Goal: Information Seeking & Learning: Learn about a topic

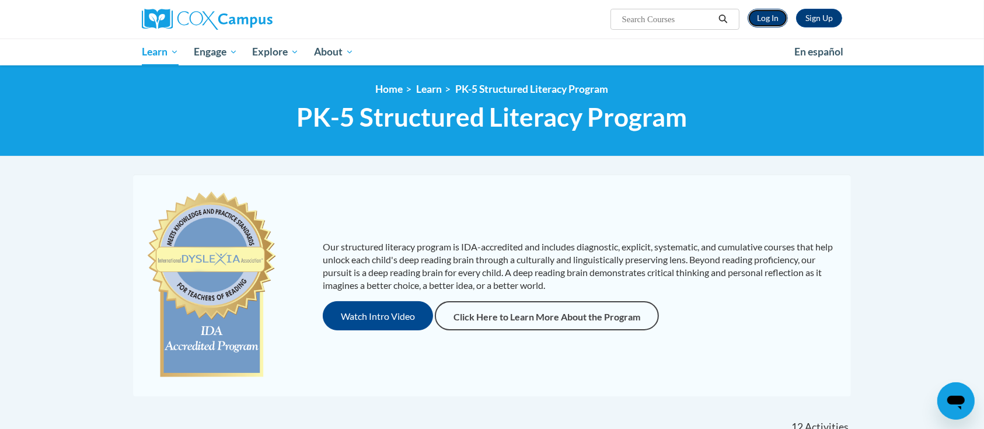
click at [760, 13] on link "Log In" at bounding box center [768, 18] width 40 height 19
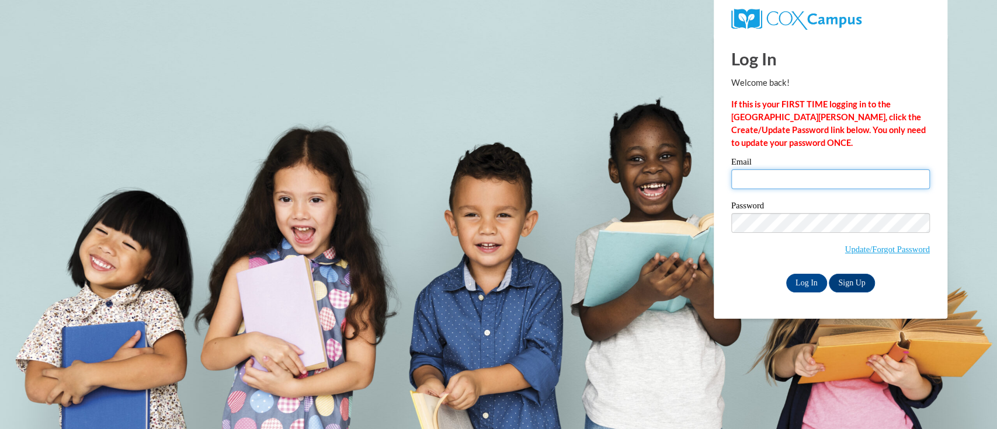
click at [788, 178] on input "Email" at bounding box center [830, 179] width 199 height 20
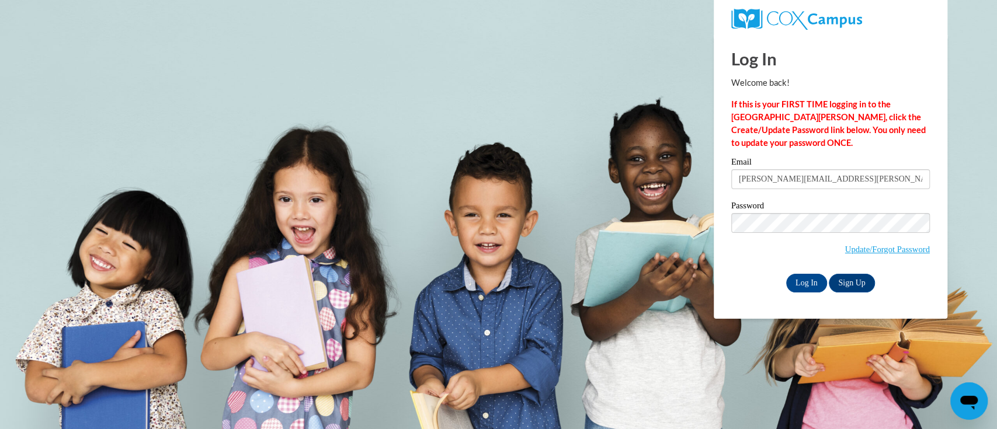
click at [831, 178] on input "kelly.king@muskegonorway.orgkell" at bounding box center [830, 179] width 199 height 20
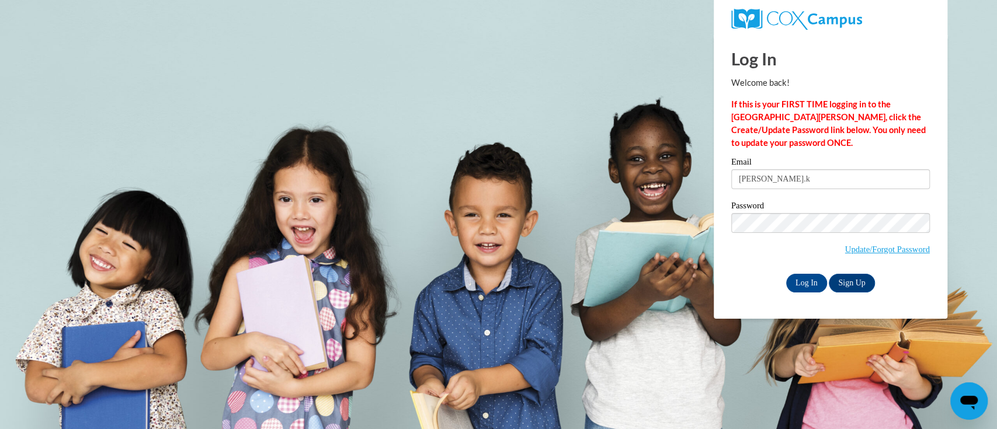
type input "kelly.king@muskegonorway.org"
click at [813, 280] on input "Log In" at bounding box center [806, 283] width 41 height 19
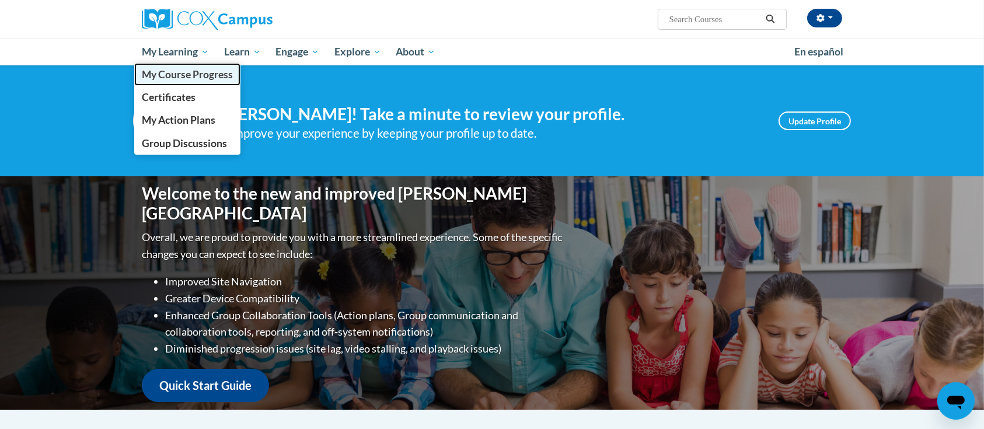
click at [187, 74] on span "My Course Progress" at bounding box center [187, 74] width 91 height 12
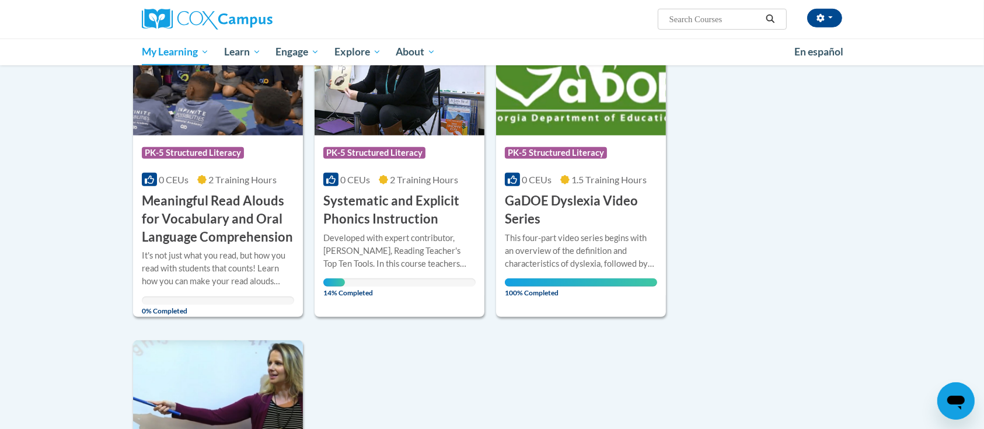
scroll to position [793, 0]
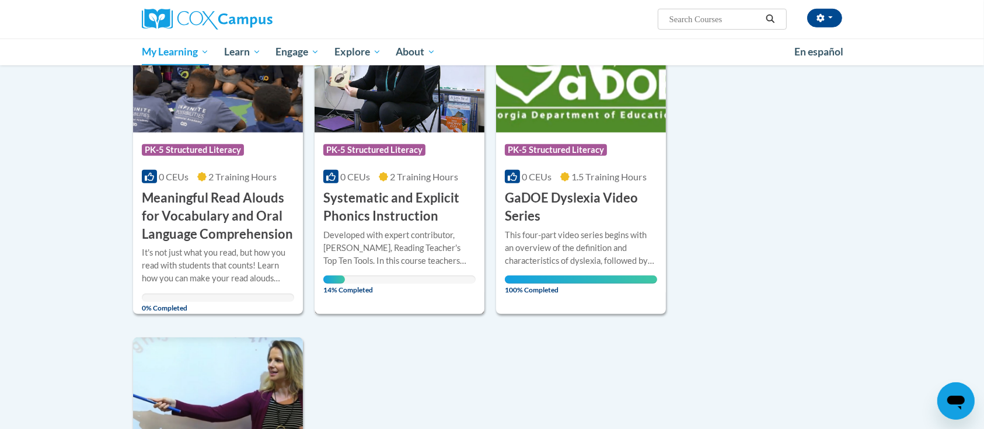
click at [429, 214] on h3 "Systematic and Explicit Phonics Instruction" at bounding box center [399, 207] width 152 height 36
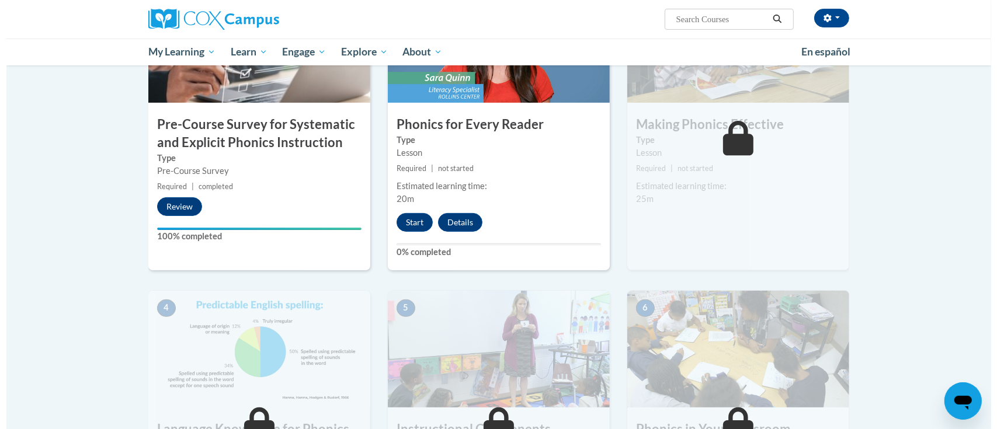
scroll to position [320, 0]
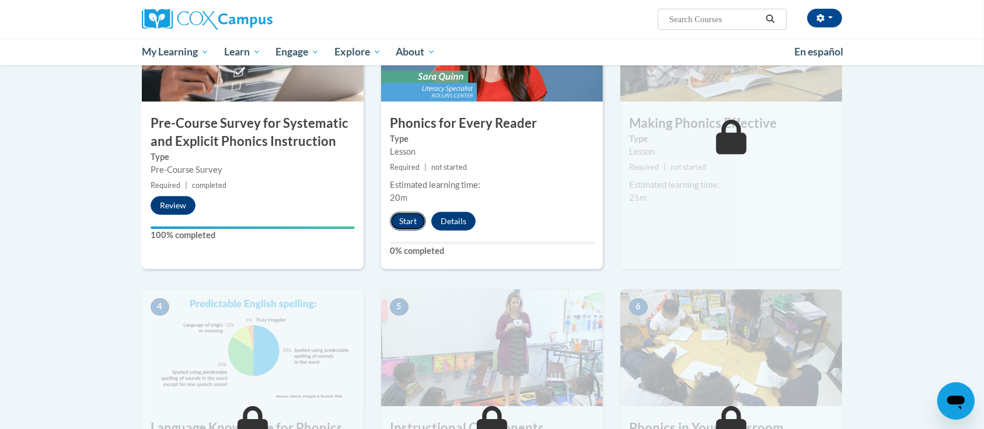
click at [409, 220] on button "Start" at bounding box center [408, 221] width 36 height 19
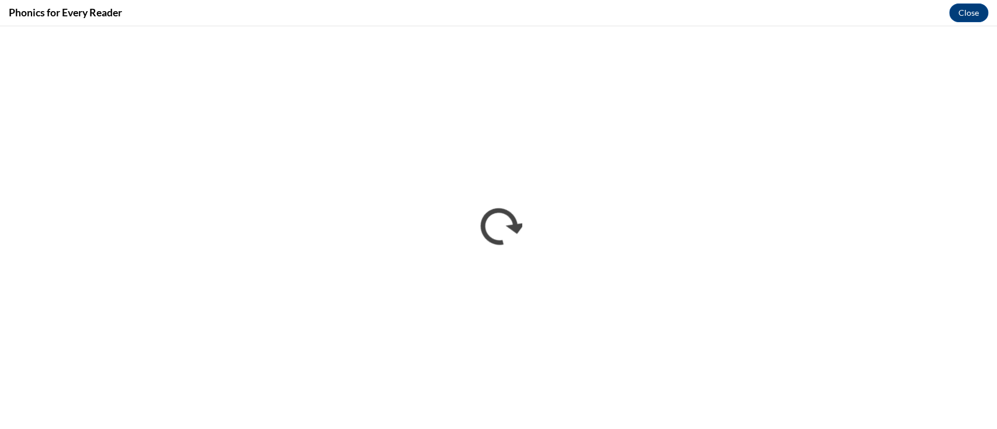
scroll to position [0, 0]
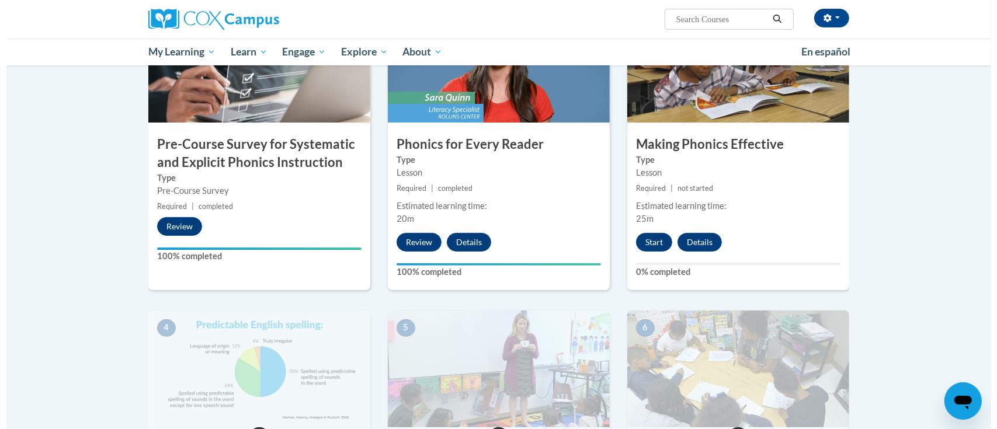
scroll to position [300, 0]
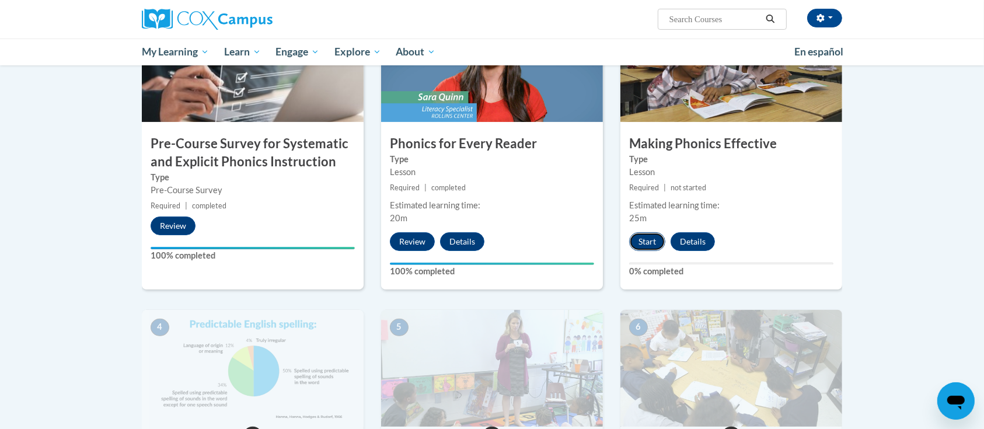
click at [643, 238] on button "Start" at bounding box center [647, 241] width 36 height 19
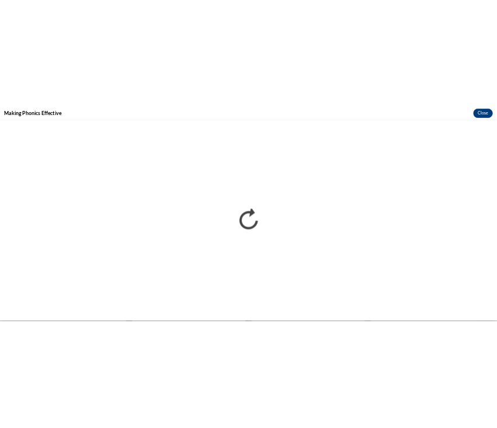
scroll to position [0, 0]
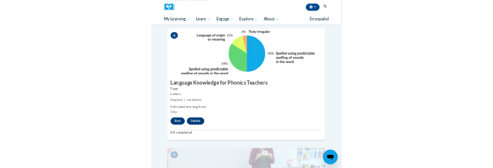
scroll to position [1226, 0]
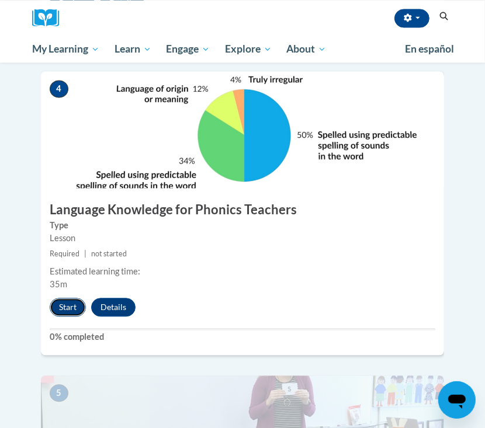
click at [62, 298] on button "Start" at bounding box center [68, 307] width 36 height 19
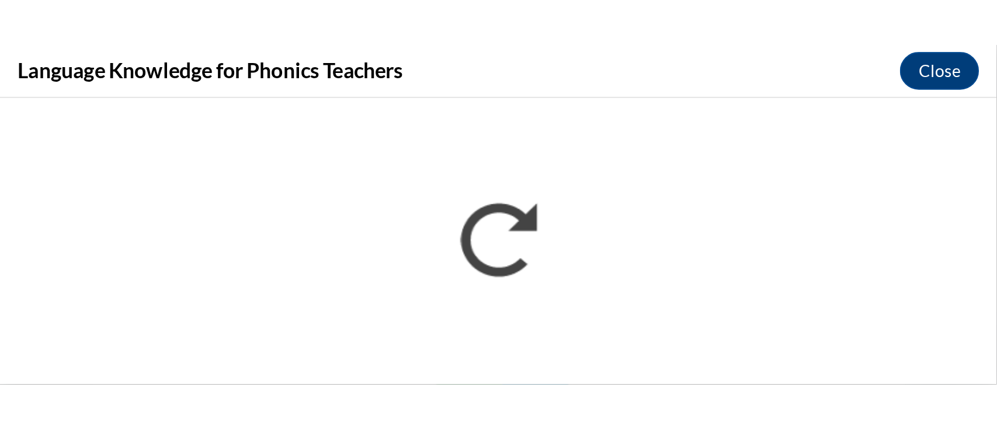
scroll to position [1067, 0]
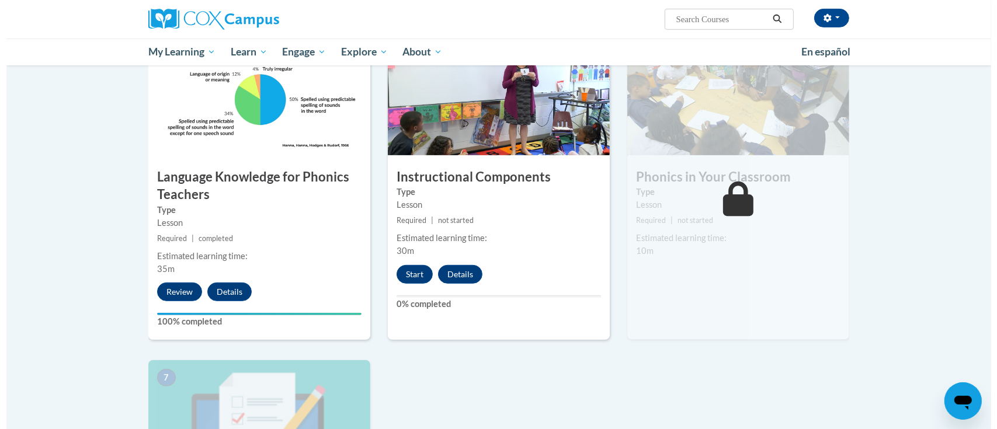
scroll to position [605, 0]
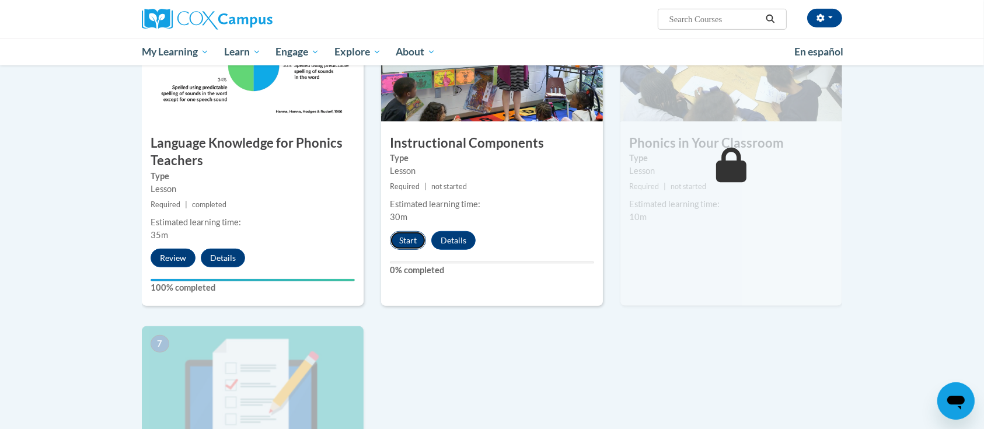
click at [406, 238] on button "Start" at bounding box center [408, 240] width 36 height 19
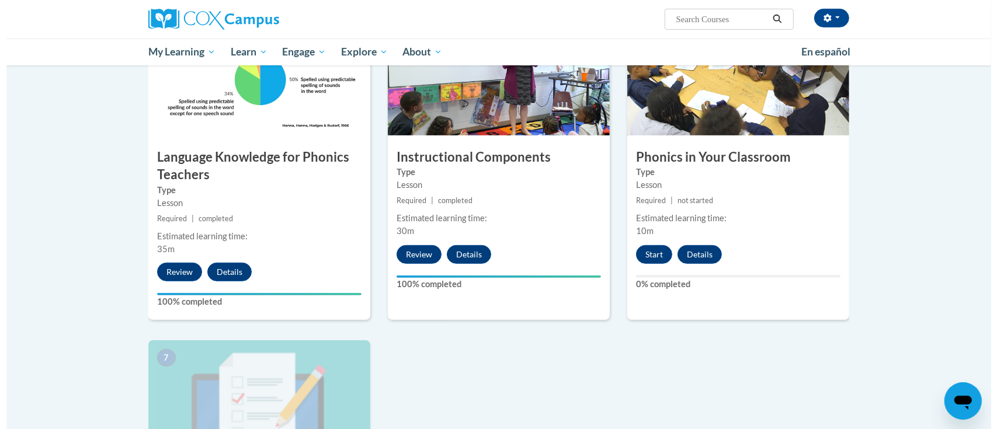
scroll to position [591, 0]
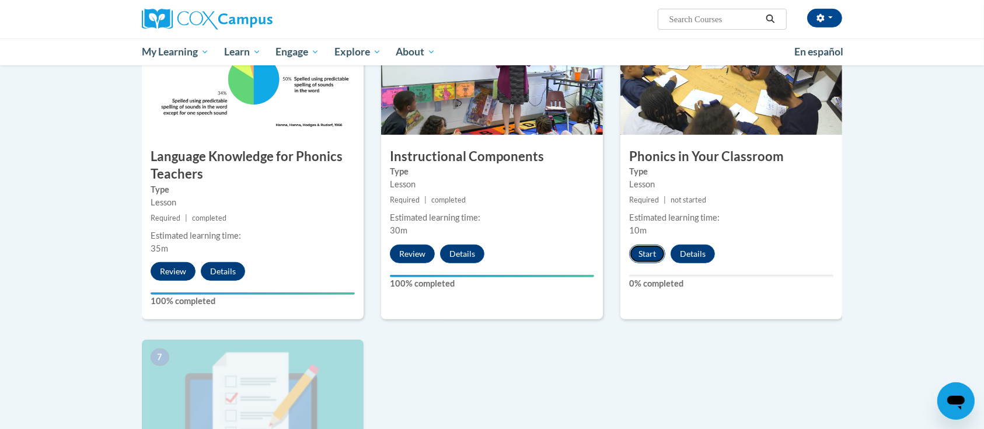
click at [641, 255] on button "Start" at bounding box center [647, 254] width 36 height 19
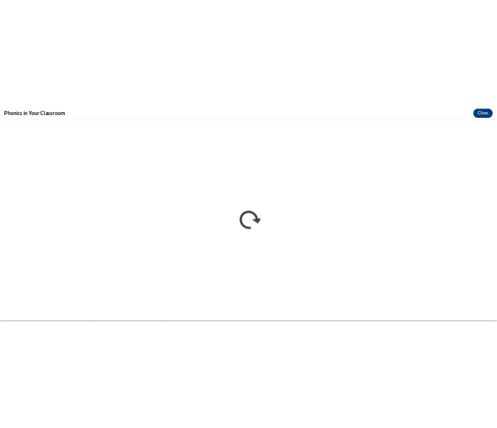
scroll to position [0, 0]
